Goal: Transaction & Acquisition: Book appointment/travel/reservation

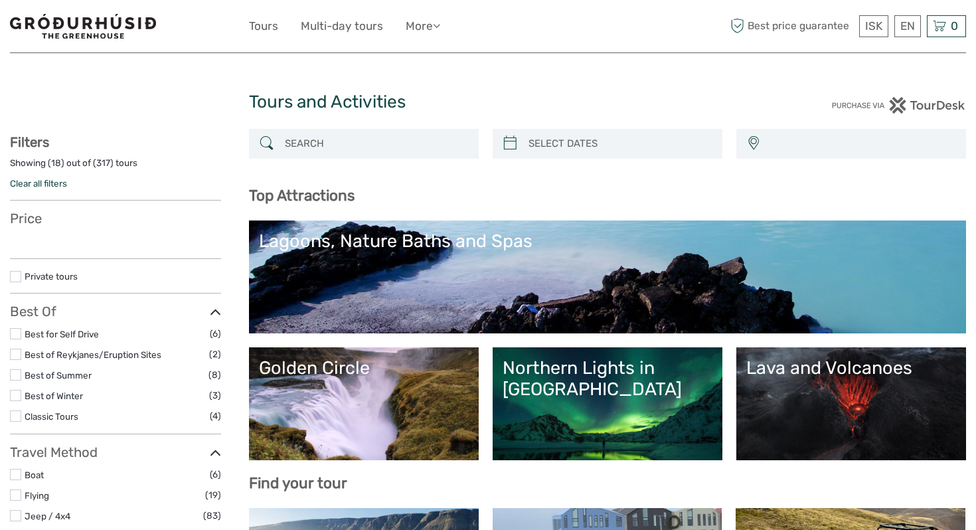
select select
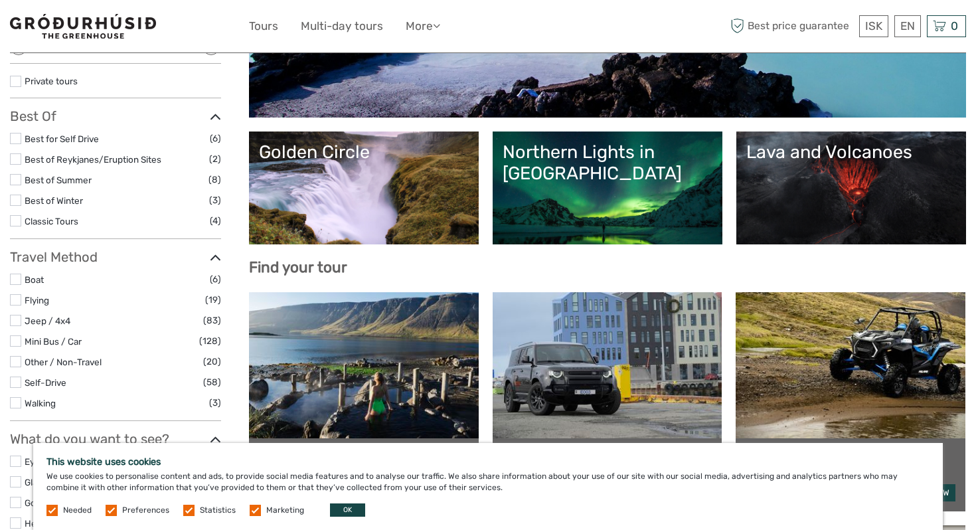
scroll to position [234, 0]
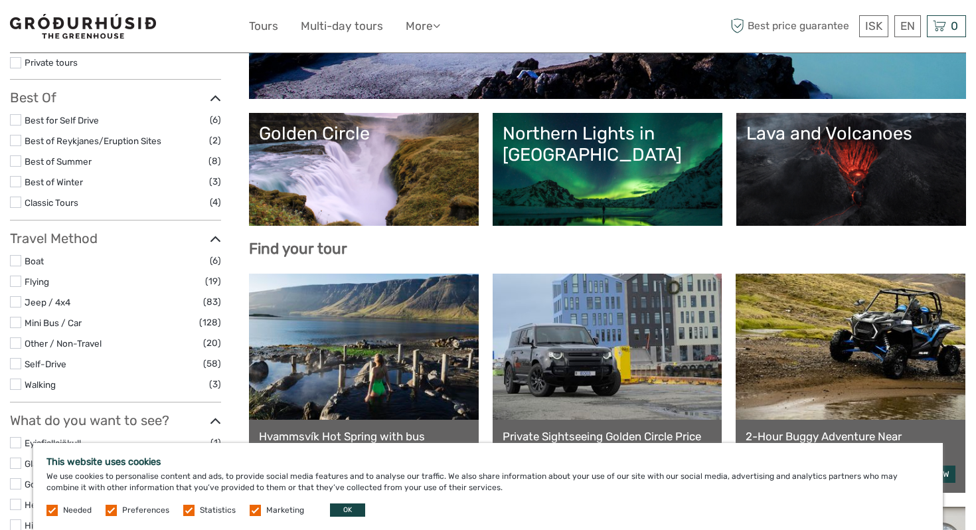
click at [394, 177] on link "Golden Circle" at bounding box center [364, 169] width 210 height 93
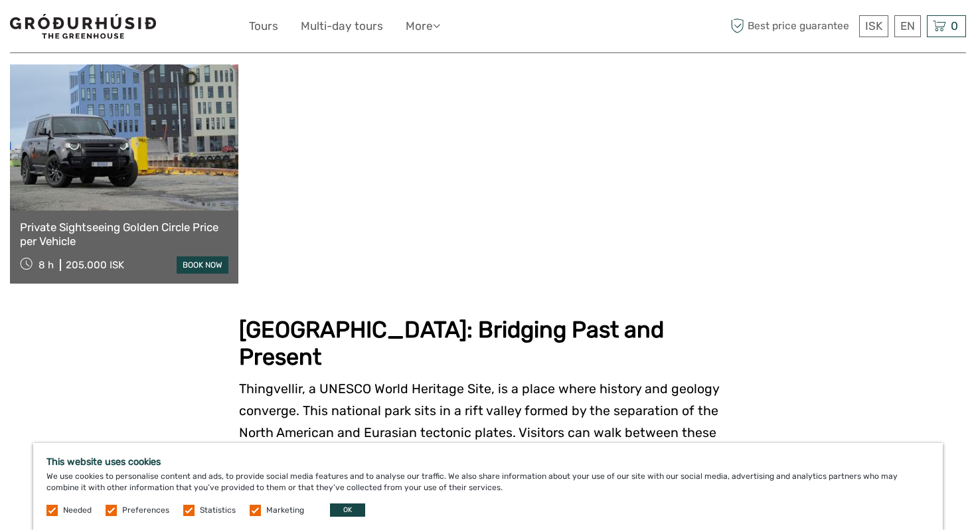
scroll to position [735, 0]
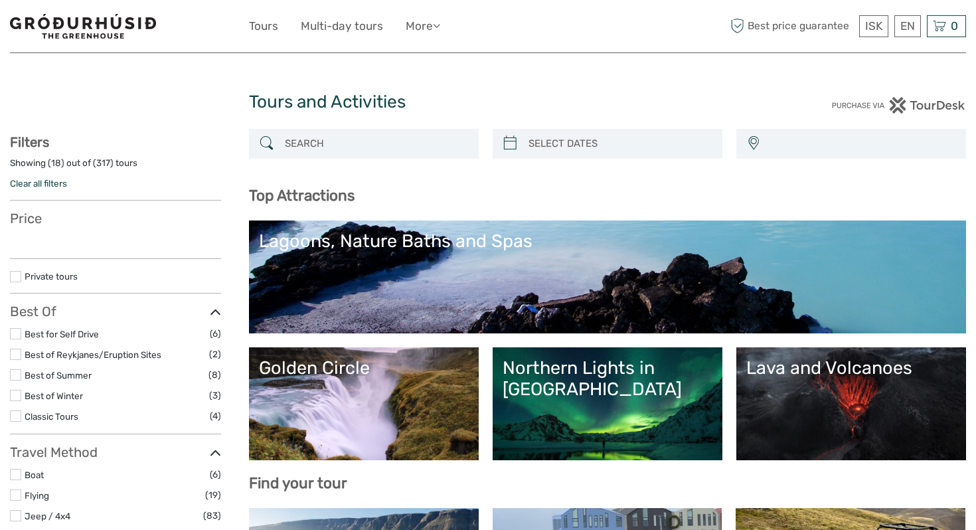
select select
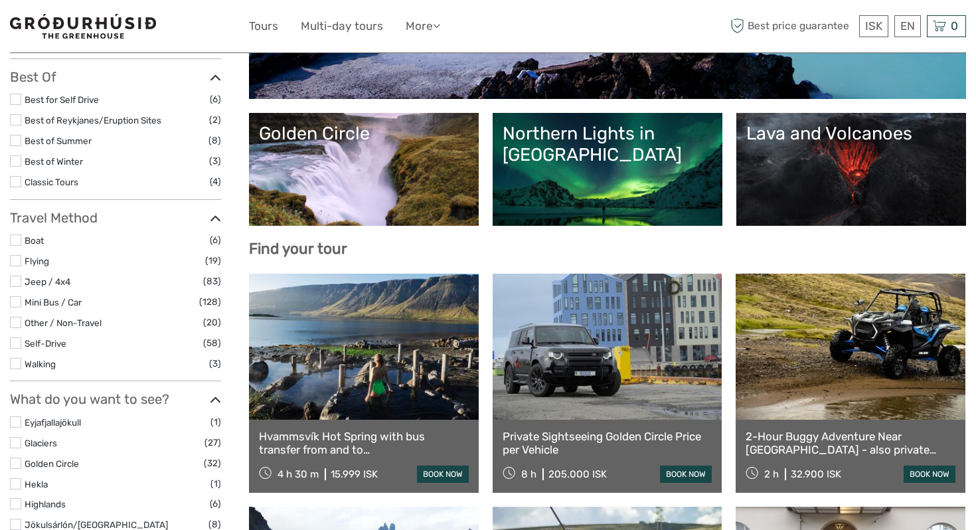
select select
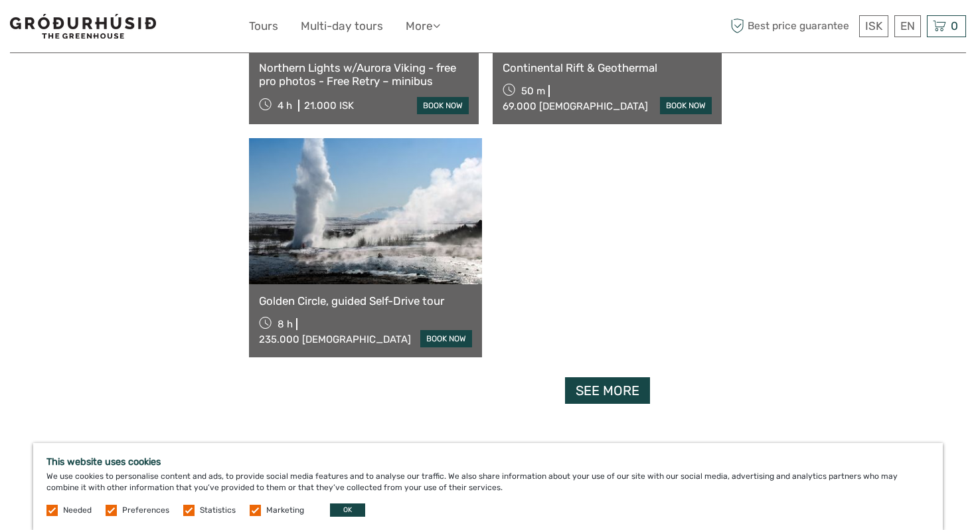
click at [619, 377] on link "See more" at bounding box center [607, 390] width 85 height 27
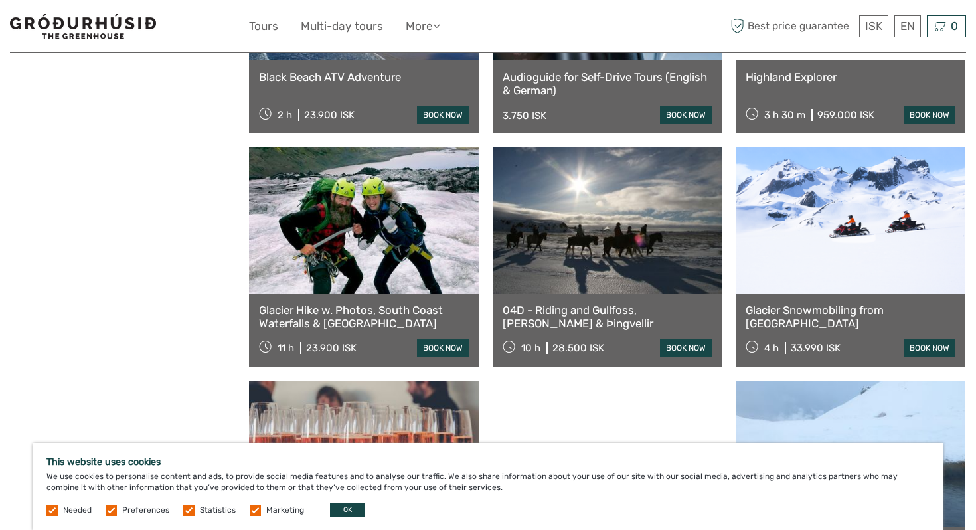
scroll to position [2133, 0]
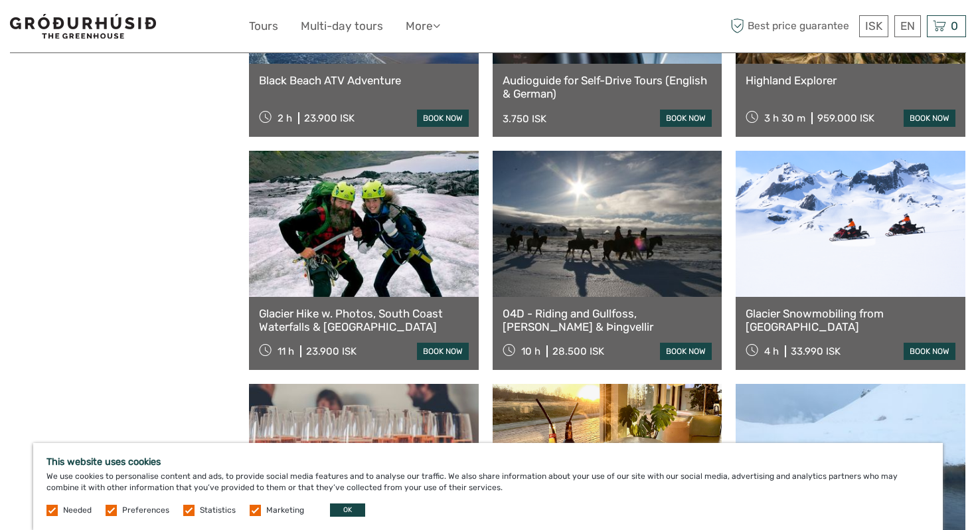
click at [735, 253] on link at bounding box center [850, 224] width 230 height 146
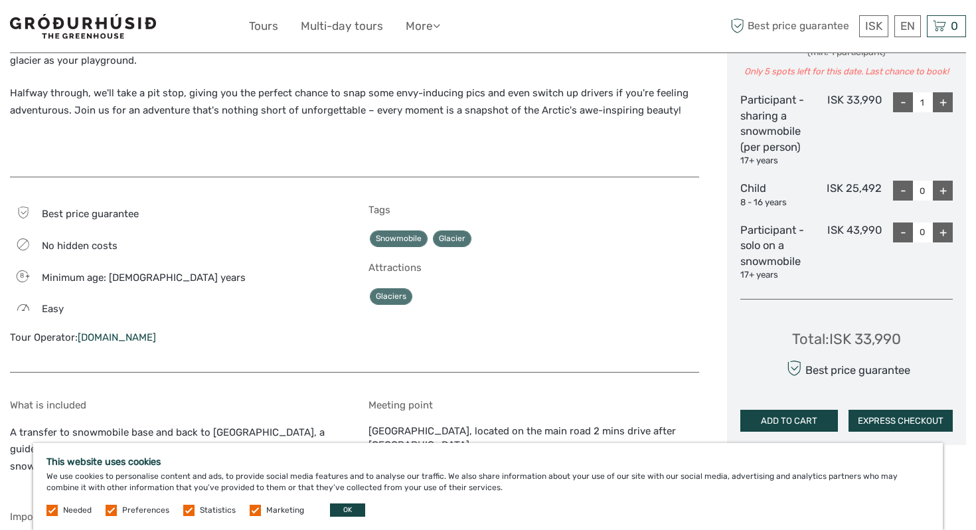
scroll to position [623, 0]
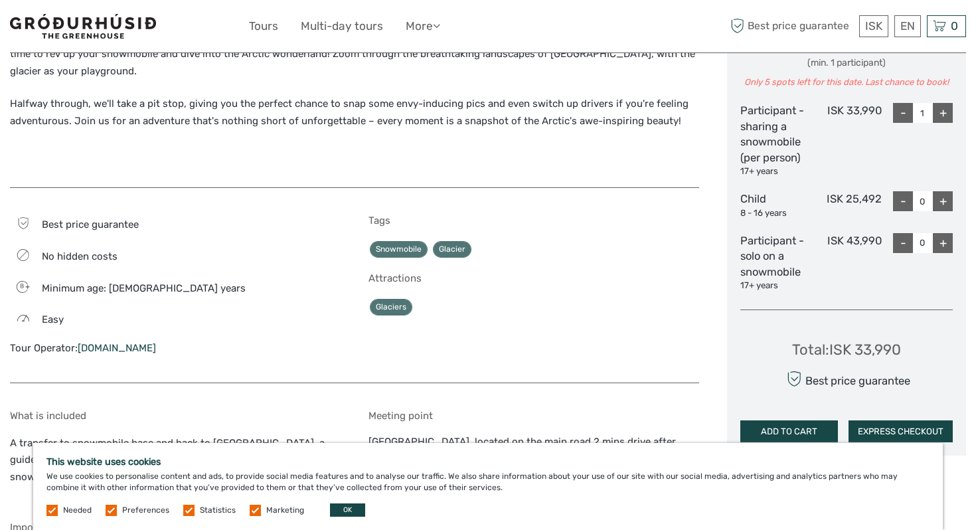
click at [939, 108] on div "+" at bounding box center [943, 113] width 20 height 20
type input "2"
click at [943, 198] on div "+" at bounding box center [943, 201] width 20 height 20
type input "2"
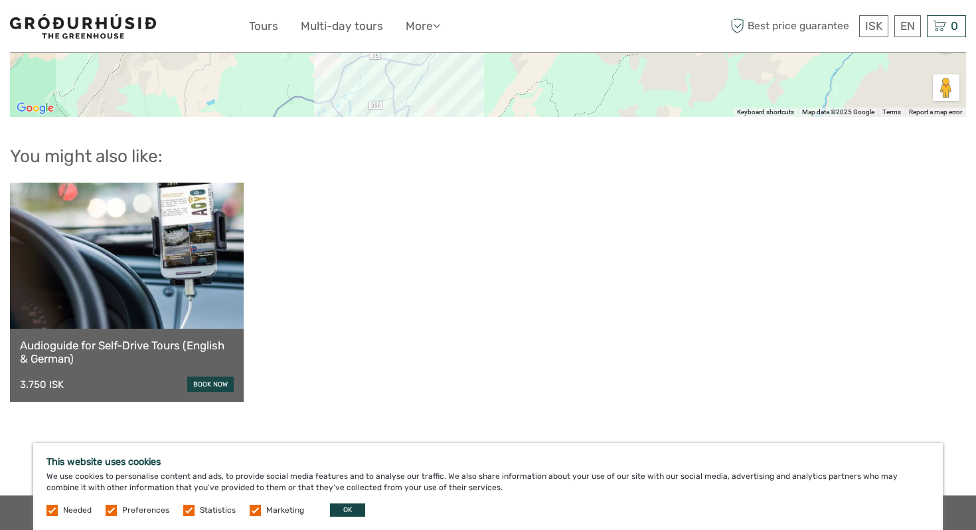
scroll to position [1744, 0]
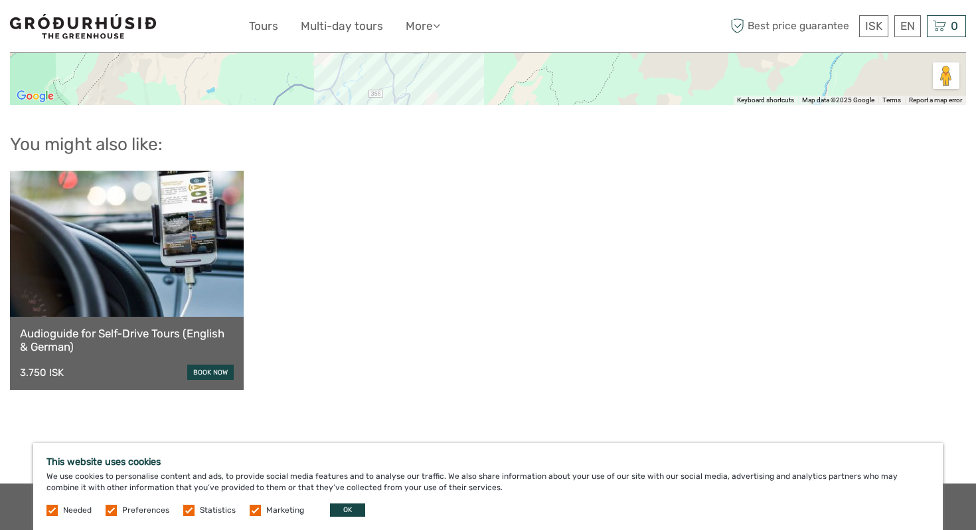
click at [216, 271] on link at bounding box center [127, 244] width 234 height 146
